Goal: Task Accomplishment & Management: Use online tool/utility

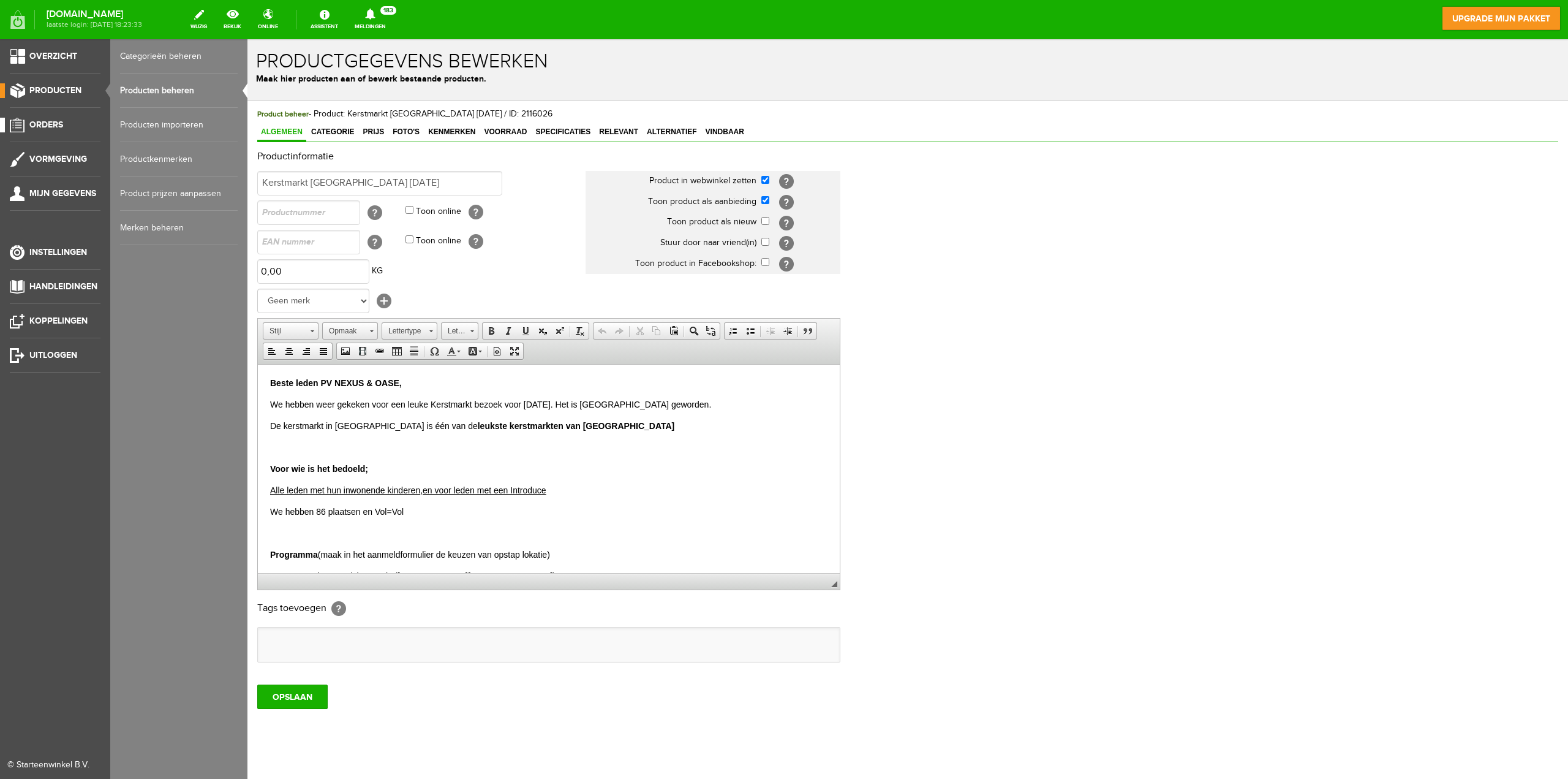
click at [39, 117] on link "Orders" at bounding box center [50, 125] width 100 height 15
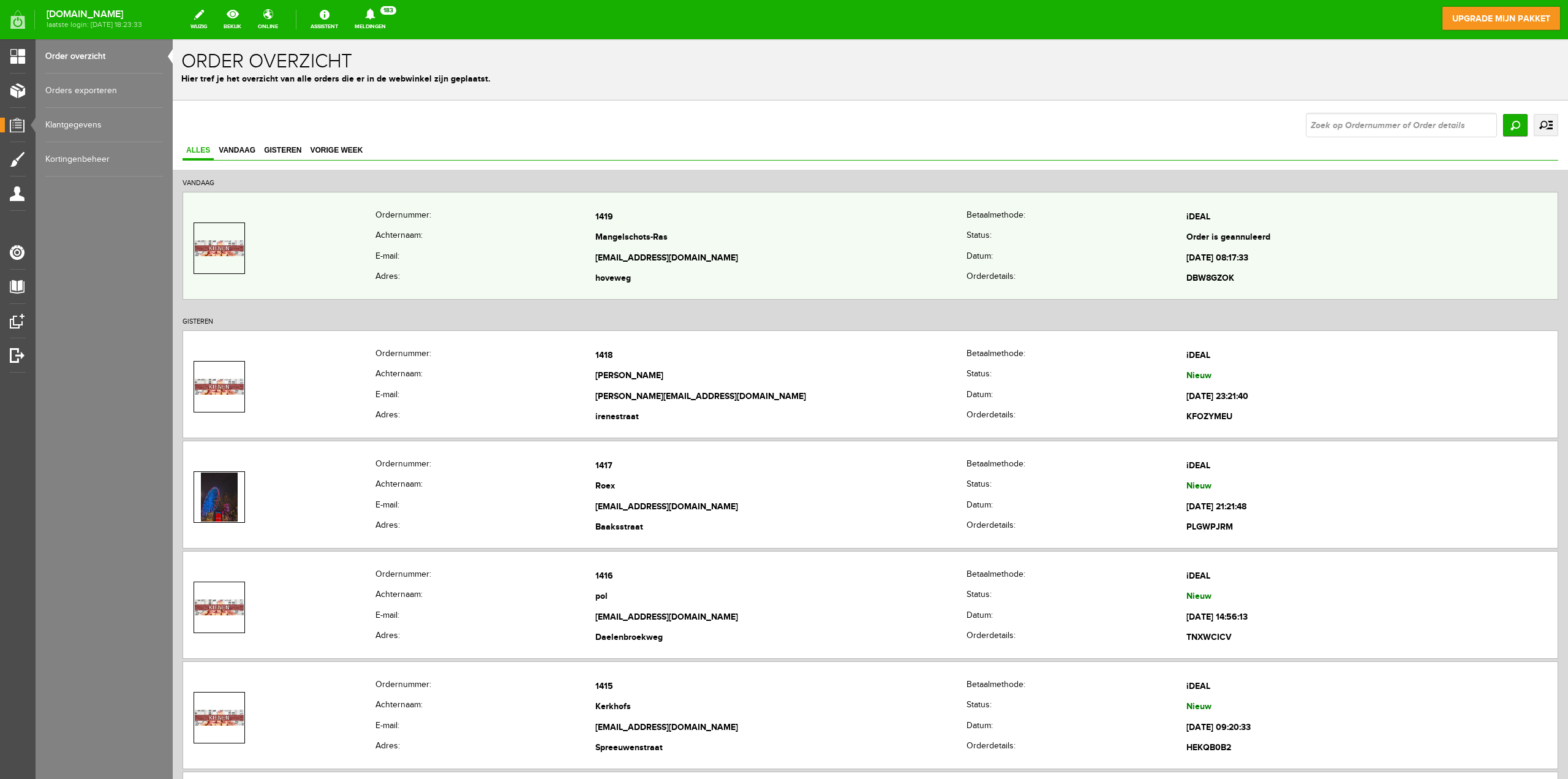
click at [517, 262] on th "E-mail:" at bounding box center [485, 259] width 220 height 21
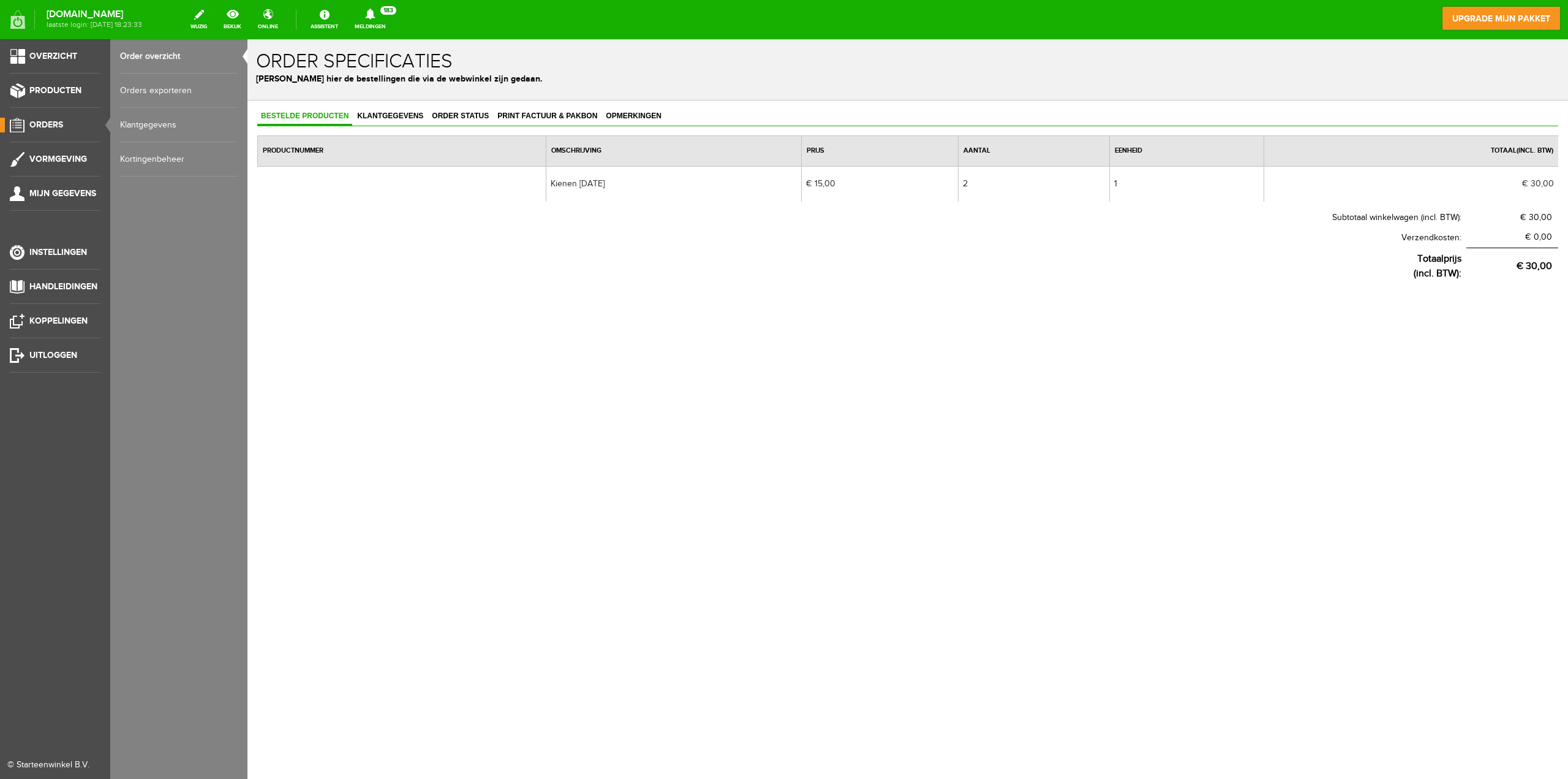
click at [42, 125] on span "Orders" at bounding box center [46, 125] width 33 height 10
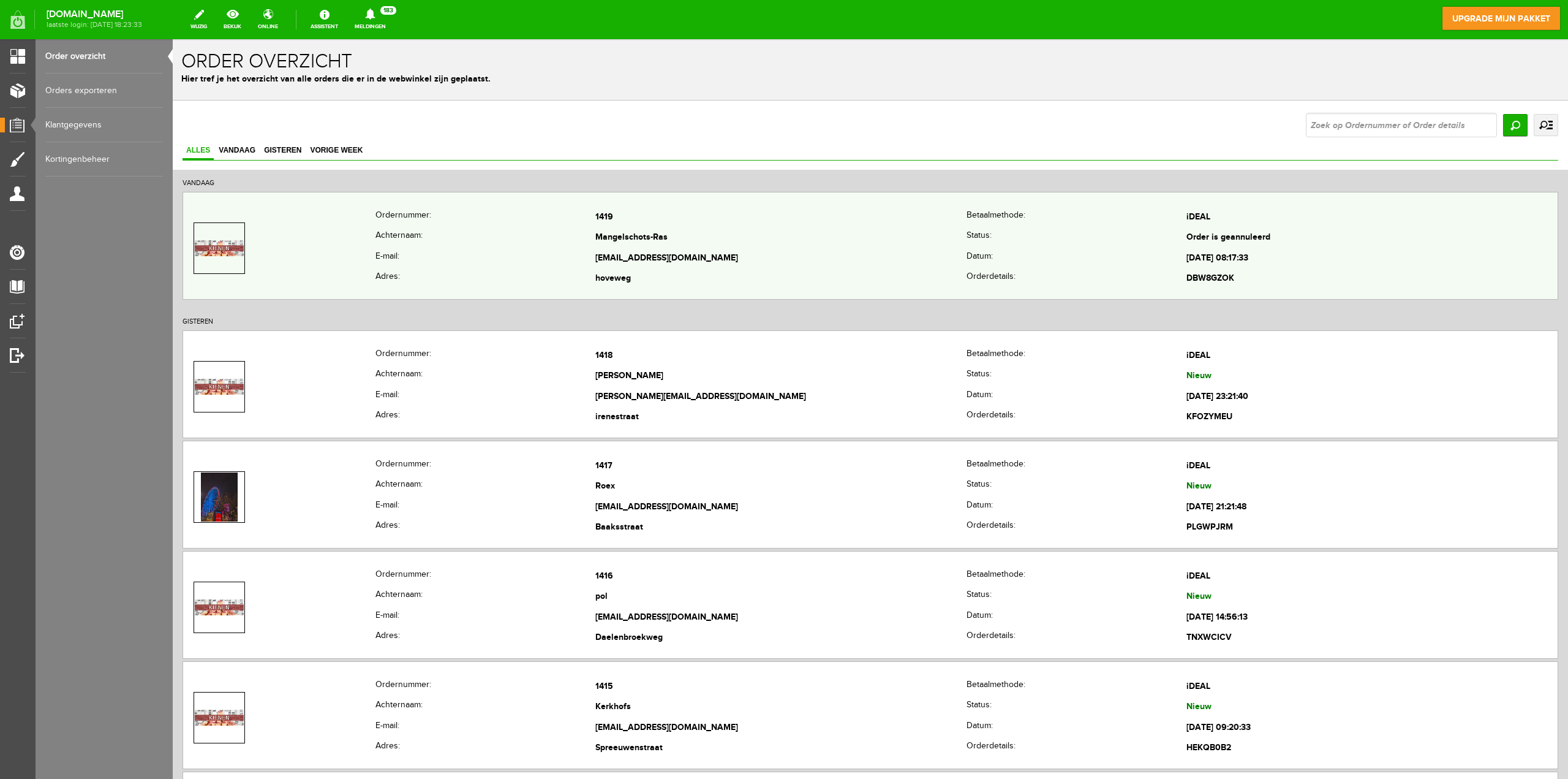
click at [595, 230] on td "Mangelschots-Ras" at bounding box center [780, 239] width 371 height 21
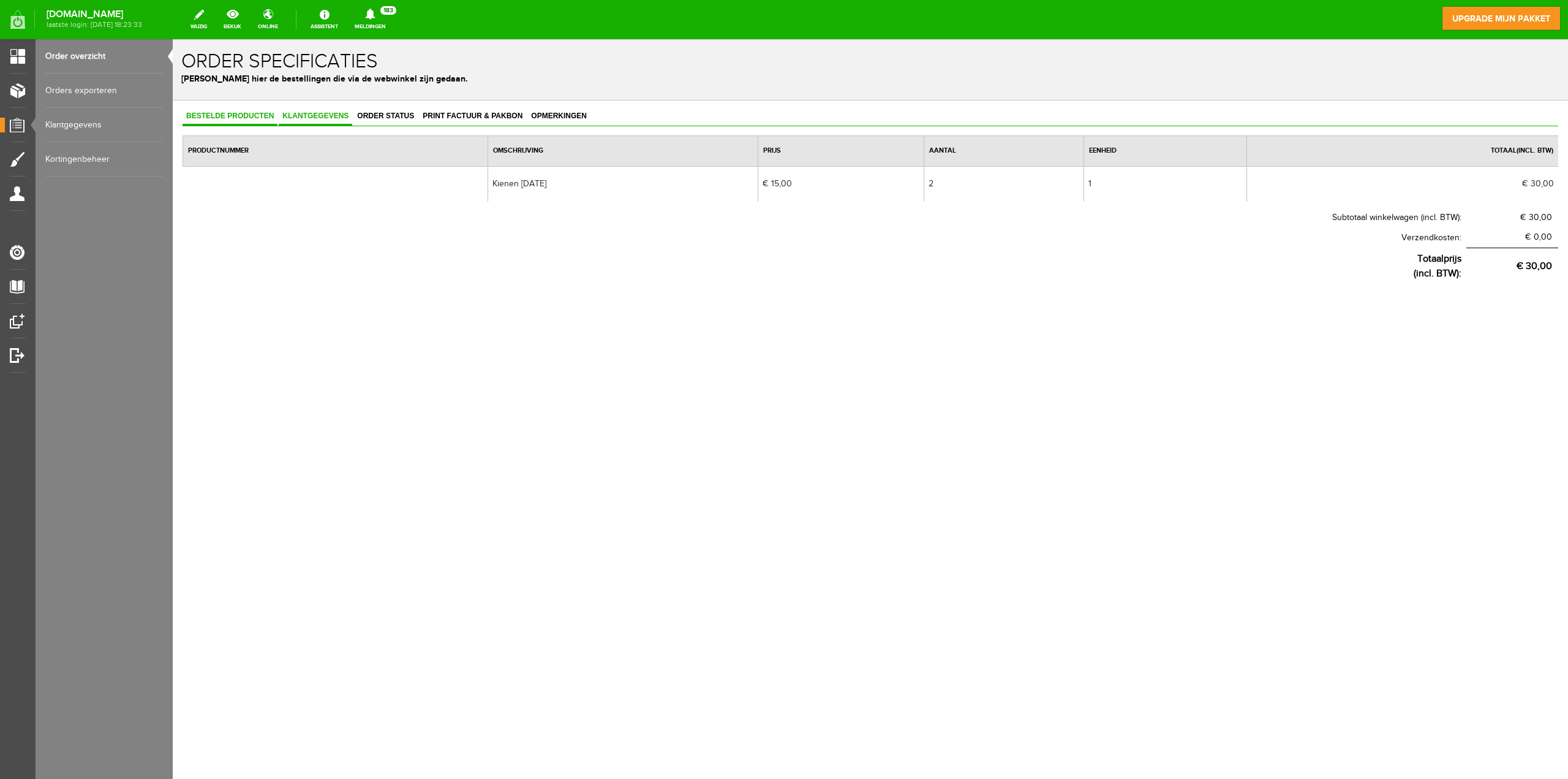
click at [319, 113] on span "Klantgegevens" at bounding box center [315, 116] width 74 height 9
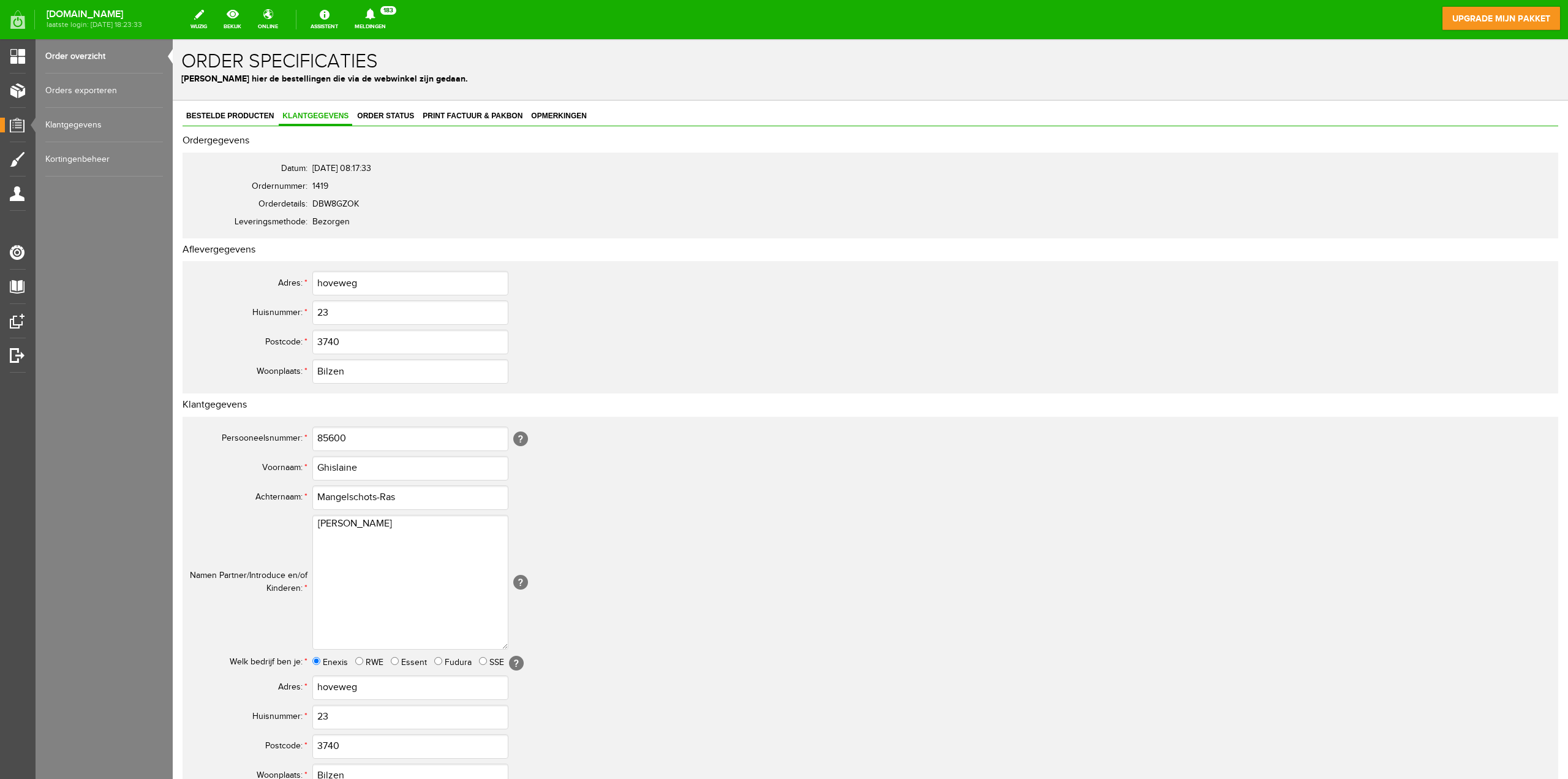
click at [75, 88] on link "Orders exporteren" at bounding box center [104, 91] width 117 height 34
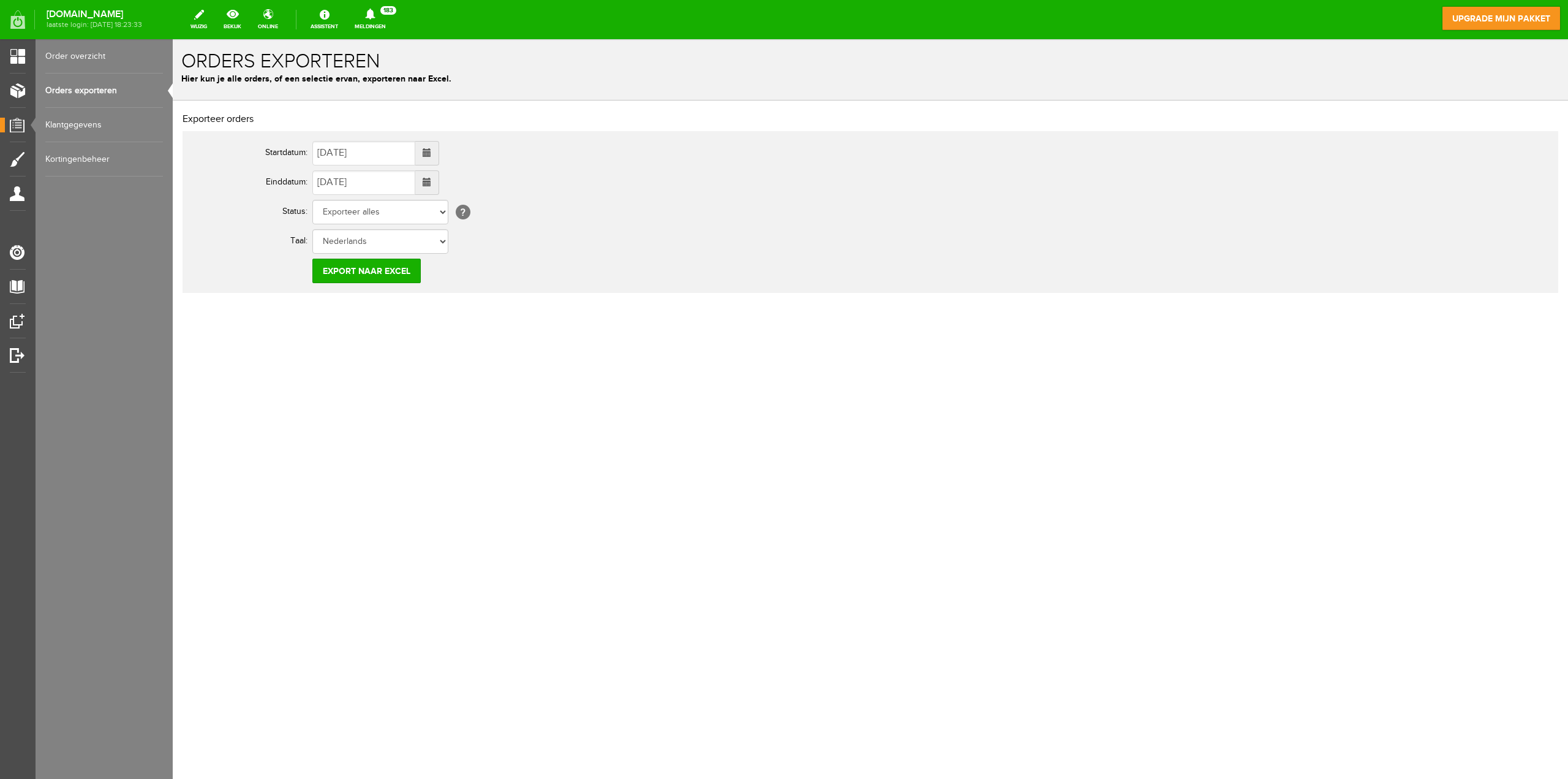
click at [68, 60] on link "Order overzicht" at bounding box center [104, 56] width 117 height 34
